Goal: Check status: Check status

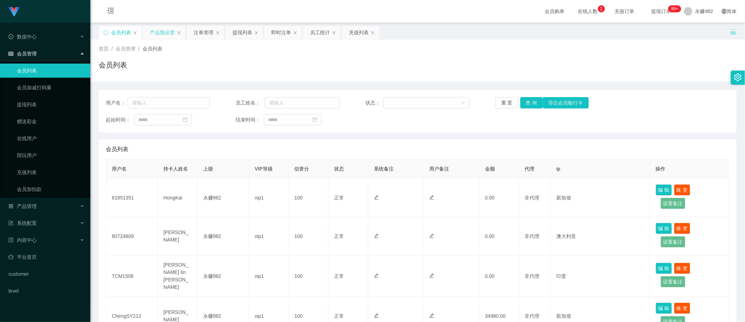
click at [167, 35] on div "产品预设置" at bounding box center [162, 32] width 25 height 13
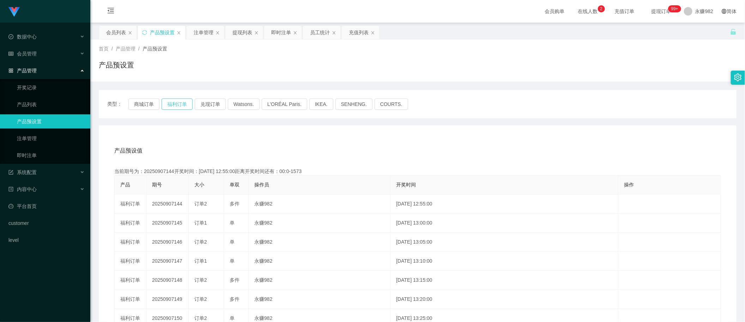
click at [172, 104] on button "福利订单" at bounding box center [176, 103] width 31 height 11
click at [179, 106] on button "福利订单" at bounding box center [176, 103] width 31 height 11
click at [180, 103] on button "福利订单" at bounding box center [176, 103] width 31 height 11
click at [145, 106] on button "商城订单" at bounding box center [143, 103] width 31 height 11
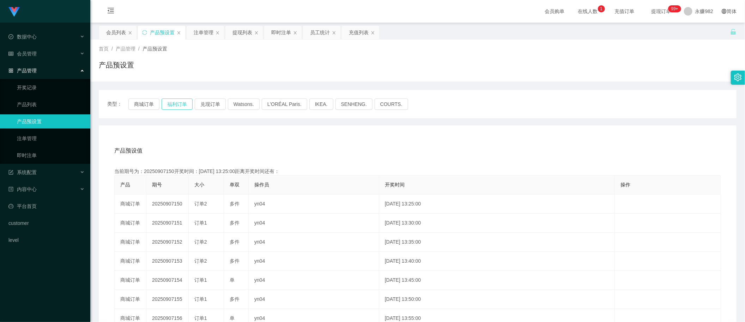
click at [170, 106] on button "福利订单" at bounding box center [176, 103] width 31 height 11
click at [201, 31] on div "注单管理" at bounding box center [204, 32] width 20 height 13
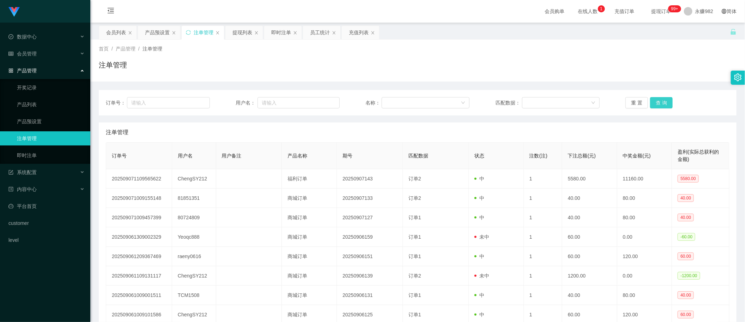
click at [662, 100] on button "查 询" at bounding box center [661, 102] width 23 height 11
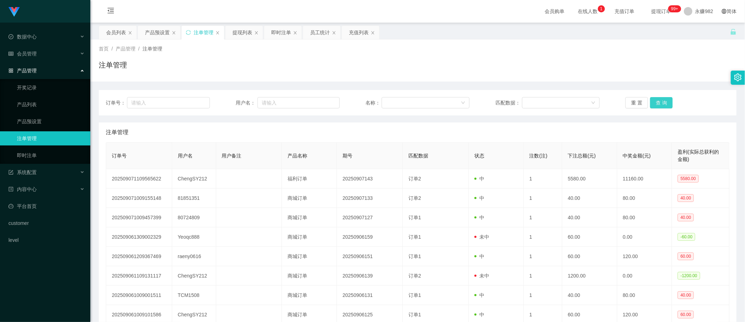
click at [662, 100] on button "查 询" at bounding box center [661, 102] width 23 height 11
click at [662, 100] on div "重 置 查 询" at bounding box center [677, 102] width 104 height 11
click at [662, 100] on button "查 询" at bounding box center [661, 102] width 23 height 11
click at [662, 100] on button "查 询" at bounding box center [665, 102] width 30 height 11
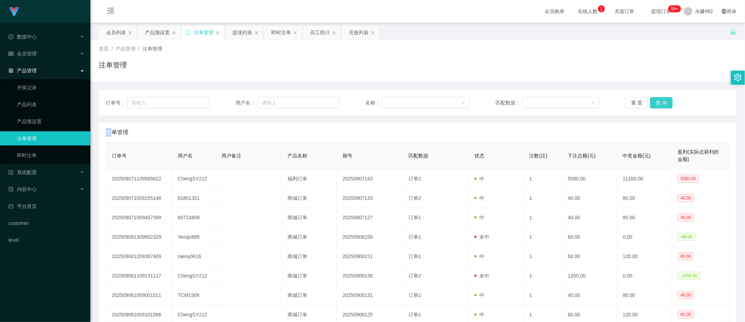
click at [662, 100] on button "查 询" at bounding box center [661, 102] width 23 height 11
click at [662, 100] on div "重 置 查 询" at bounding box center [677, 102] width 104 height 11
click at [662, 100] on button "查 询" at bounding box center [661, 102] width 23 height 11
click at [662, 100] on button "查 询" at bounding box center [665, 102] width 30 height 11
click at [655, 103] on button "查 询" at bounding box center [661, 102] width 23 height 11
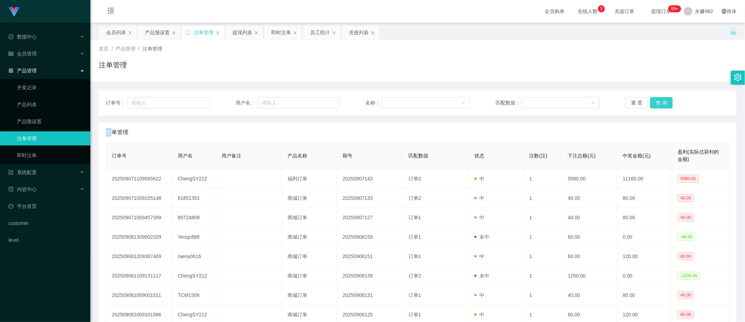
click at [655, 103] on button "查 询" at bounding box center [661, 102] width 23 height 11
click at [655, 103] on div "重 置 查 询" at bounding box center [677, 102] width 104 height 11
click at [655, 103] on button "查 询" at bounding box center [661, 102] width 23 height 11
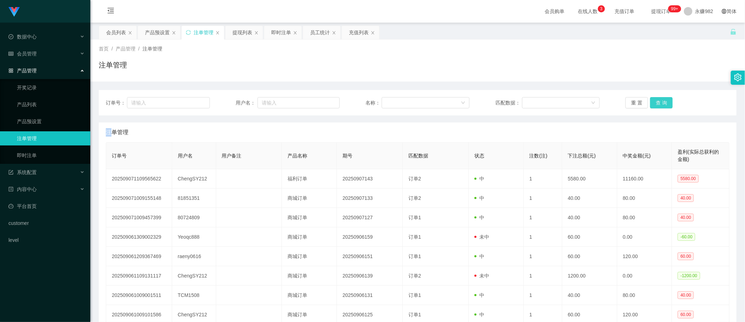
click at [655, 103] on button "查 询" at bounding box center [661, 102] width 23 height 11
click at [655, 103] on div "重 置 查 询" at bounding box center [677, 102] width 104 height 11
click at [655, 103] on button "查 询" at bounding box center [661, 102] width 23 height 11
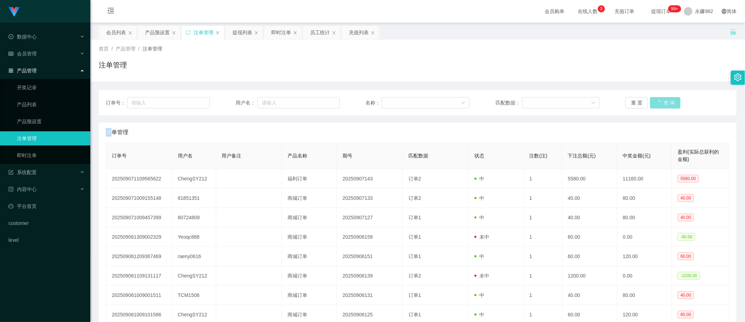
click at [655, 103] on div "重 置 查 询" at bounding box center [677, 102] width 104 height 11
click at [658, 103] on button "查 询" at bounding box center [661, 102] width 23 height 11
click at [657, 103] on button "查 询" at bounding box center [661, 102] width 23 height 11
click at [657, 103] on div "重 置 查 询" at bounding box center [677, 102] width 104 height 11
click at [656, 105] on button "查 询" at bounding box center [661, 102] width 23 height 11
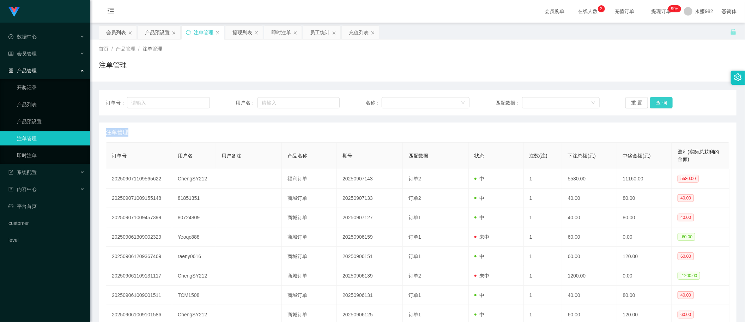
click at [656, 105] on button "查 询" at bounding box center [661, 102] width 23 height 11
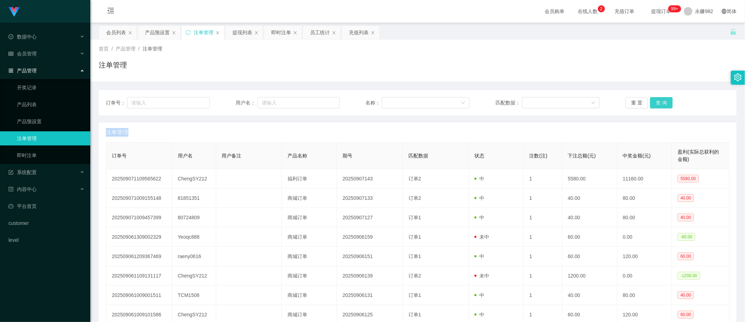
click at [662, 103] on button "查 询" at bounding box center [661, 102] width 23 height 11
click at [662, 103] on div "重 置 查 询" at bounding box center [677, 102] width 104 height 11
click at [662, 103] on button "查 询" at bounding box center [661, 102] width 23 height 11
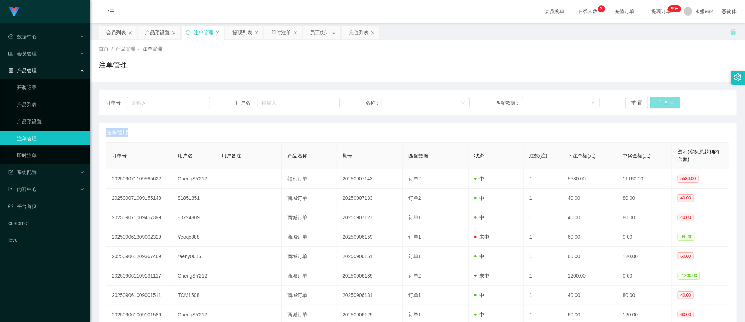
click at [662, 103] on div "重 置 查 询" at bounding box center [677, 102] width 104 height 11
click at [662, 103] on button "查 询" at bounding box center [661, 102] width 23 height 11
click at [662, 103] on div "重 置 查 询" at bounding box center [677, 102] width 104 height 11
click at [662, 103] on button "查 询" at bounding box center [661, 102] width 23 height 11
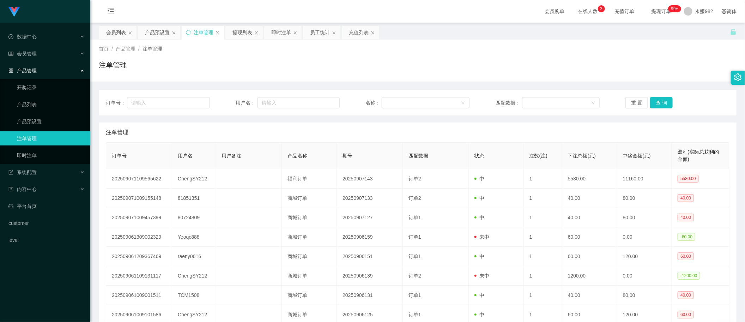
drag, startPoint x: 424, startPoint y: 64, endPoint x: 530, endPoint y: 80, distance: 106.9
click at [424, 64] on div "注单管理" at bounding box center [417, 68] width 637 height 16
click at [658, 99] on button "查 询" at bounding box center [661, 102] width 23 height 11
click at [660, 99] on button "查 询" at bounding box center [661, 102] width 23 height 11
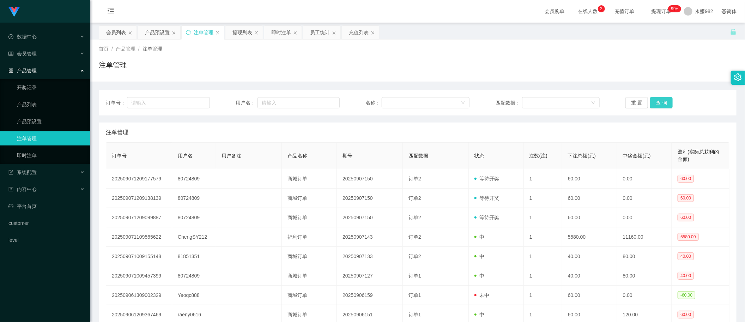
click at [660, 99] on button "查 询" at bounding box center [661, 102] width 23 height 11
click at [660, 99] on button "查 询" at bounding box center [665, 102] width 30 height 11
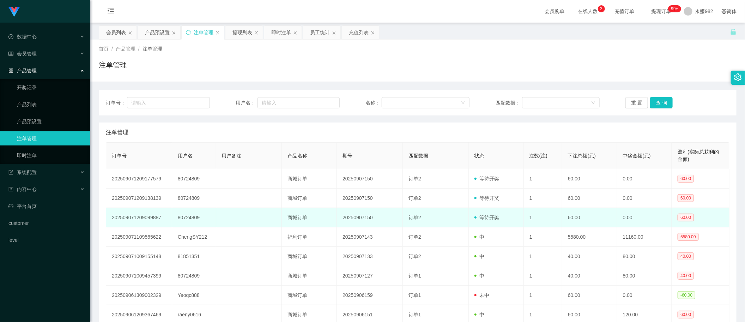
click at [517, 213] on td "等待开奖" at bounding box center [496, 217] width 55 height 19
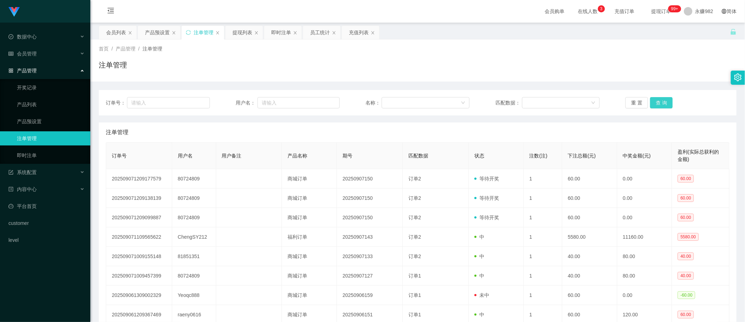
click at [663, 105] on button "查 询" at bounding box center [661, 102] width 23 height 11
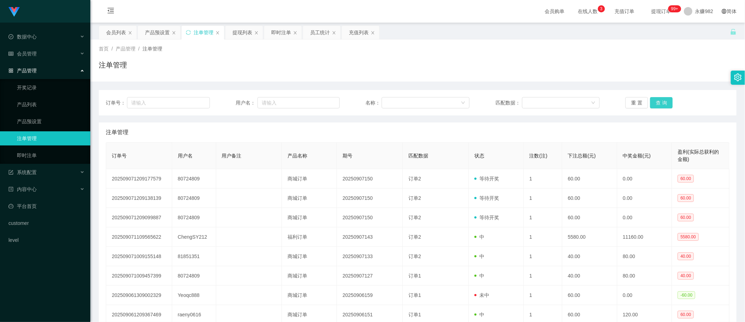
click at [663, 105] on button "查 询" at bounding box center [661, 102] width 23 height 11
click at [429, 122] on div "注单管理" at bounding box center [417, 132] width 623 height 20
click at [658, 98] on button "查 询" at bounding box center [661, 102] width 23 height 11
click at [665, 101] on button "查 询" at bounding box center [661, 102] width 23 height 11
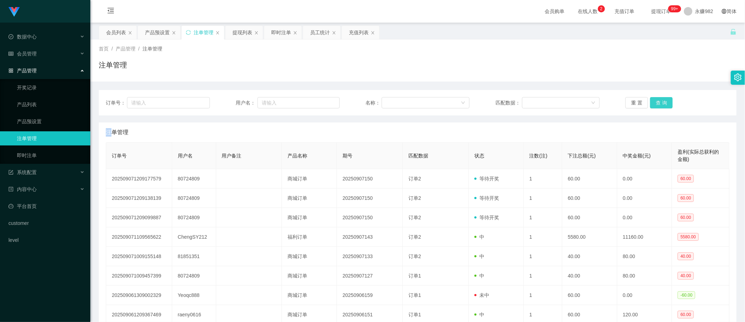
click at [665, 101] on div "重 置 查 询" at bounding box center [677, 102] width 104 height 11
click at [665, 101] on button "查 询" at bounding box center [661, 102] width 23 height 11
click at [665, 101] on div "重 置 查 询" at bounding box center [677, 102] width 104 height 11
click at [665, 101] on button "查 询" at bounding box center [661, 102] width 23 height 11
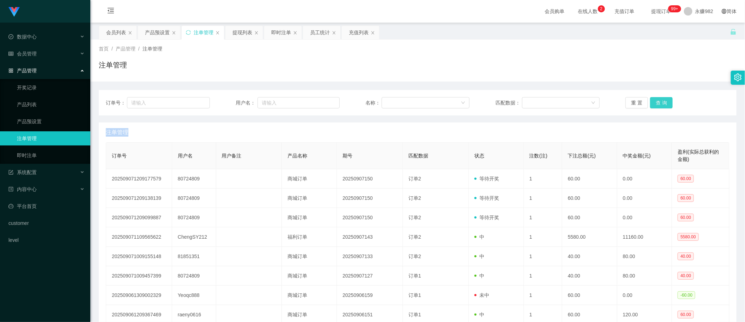
click at [665, 101] on div "重 置 查 询" at bounding box center [677, 102] width 104 height 11
click at [665, 101] on button "查 询" at bounding box center [661, 102] width 23 height 11
click at [665, 101] on button "查 询" at bounding box center [665, 102] width 30 height 11
click at [665, 101] on div "重 置 查 询" at bounding box center [677, 102] width 104 height 11
click at [665, 101] on button "查 询" at bounding box center [661, 102] width 23 height 11
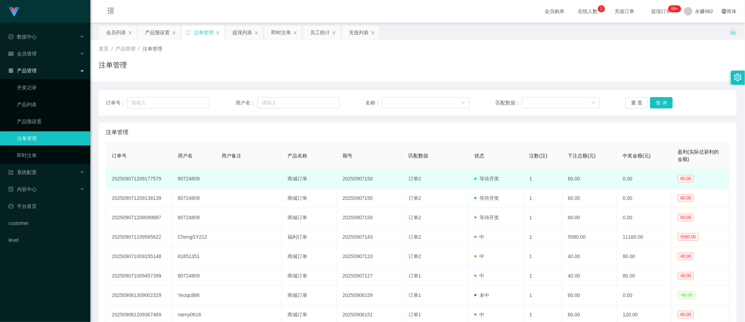
click at [186, 175] on td "80724809" at bounding box center [194, 178] width 44 height 19
copy td "80724809"
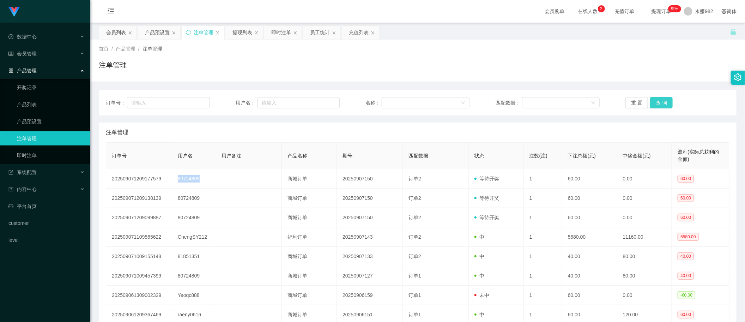
click at [663, 103] on button "查 询" at bounding box center [661, 102] width 23 height 11
drag, startPoint x: 354, startPoint y: 183, endPoint x: 406, endPoint y: 163, distance: 55.6
click at [354, 183] on td "20250907150" at bounding box center [370, 178] width 66 height 19
click at [662, 100] on button "查 询" at bounding box center [661, 102] width 23 height 11
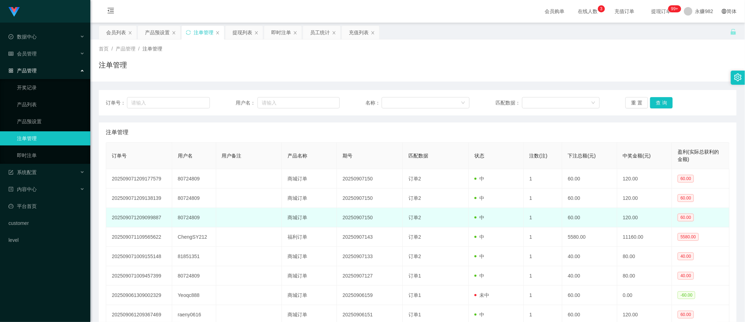
click at [487, 212] on td "中" at bounding box center [496, 217] width 55 height 19
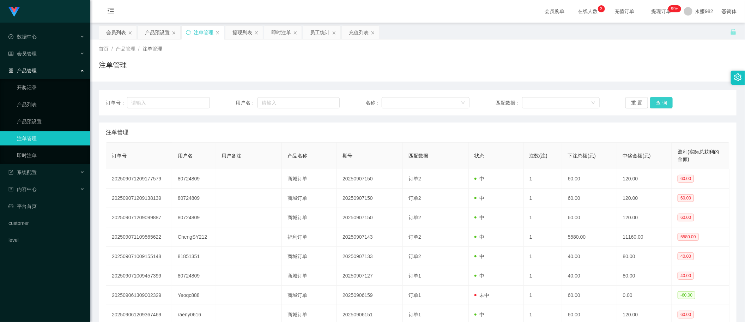
click at [662, 101] on button "查 询" at bounding box center [661, 102] width 23 height 11
click at [117, 30] on div "会员列表" at bounding box center [116, 32] width 20 height 13
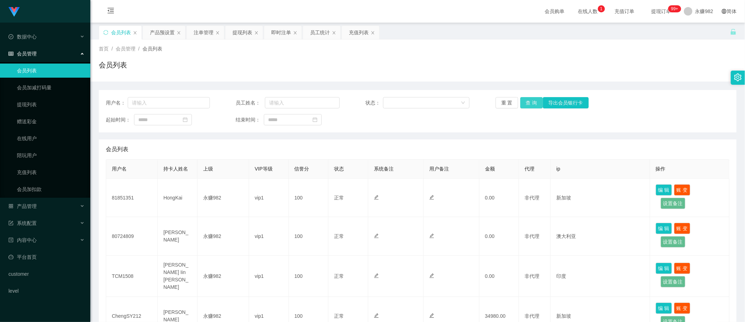
click at [533, 103] on button "查 询" at bounding box center [531, 102] width 23 height 11
